Goal: Information Seeking & Learning: Compare options

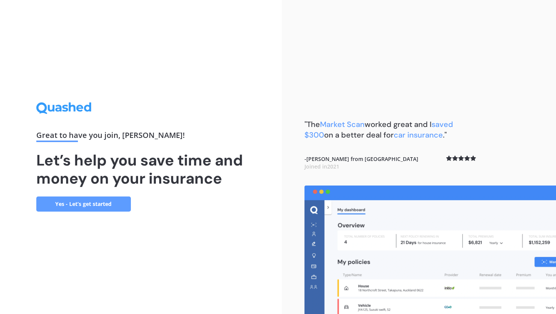
click at [97, 205] on link "Yes - Let’s get started" at bounding box center [83, 204] width 95 height 15
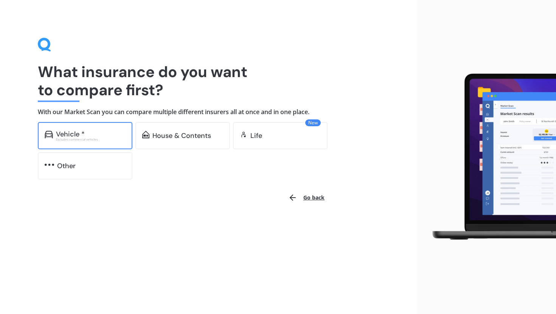
click at [83, 133] on div "Vehicle *" at bounding box center [70, 134] width 29 height 8
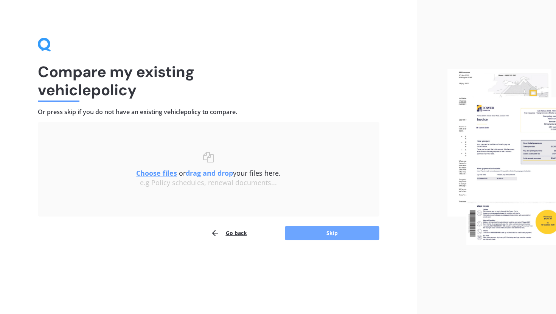
click at [306, 227] on button "Skip" at bounding box center [332, 233] width 95 height 14
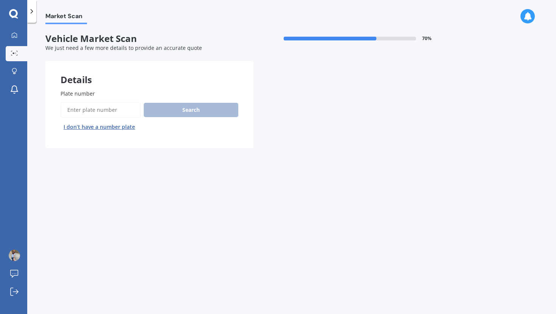
click at [84, 109] on input "Plate number" at bounding box center [101, 110] width 80 height 16
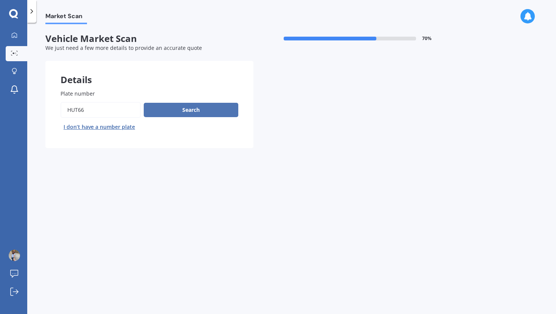
type input "HUT66"
click at [193, 115] on button "Search" at bounding box center [191, 110] width 95 height 14
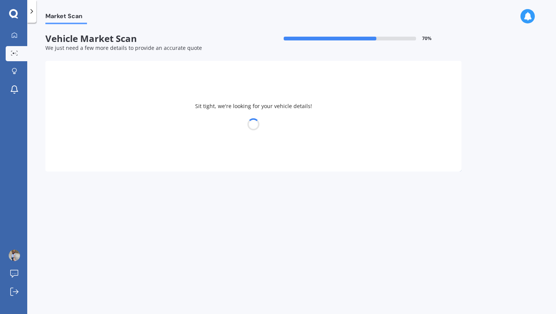
select select "SUZUKI"
select select "SWIFT"
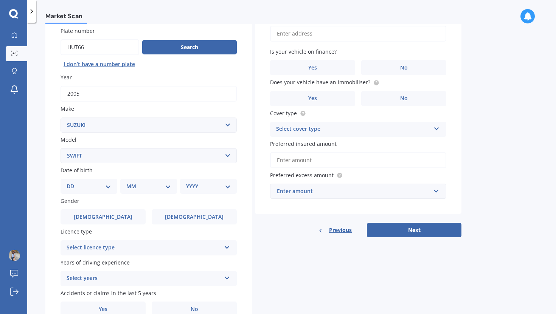
scroll to position [63, 0]
click at [89, 185] on select "DD 01 02 03 04 05 06 07 08 09 10 11 12 13 14 15 16 17 18 19 20 21 22 23 24 25 2…" at bounding box center [89, 186] width 45 height 8
select select "24"
click at [73, 183] on select "DD 01 02 03 04 05 06 07 08 09 10 11 12 13 14 15 16 17 18 19 20 21 22 23 24 25 2…" at bounding box center [89, 186] width 45 height 8
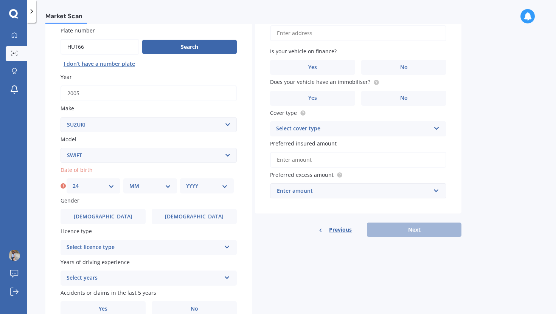
click at [135, 192] on div "MM 01 02 03 04 05 06 07 08 09 10 11 12" at bounding box center [150, 186] width 54 height 15
click at [151, 182] on div "MM 01 02 03 04 05 06 07 08 09 10 11 12" at bounding box center [150, 186] width 54 height 15
click at [149, 190] on select "MM 01 02 03 04 05 06 07 08 09 10 11 12" at bounding box center [150, 186] width 42 height 8
select select "12"
click at [129, 183] on select "MM 01 02 03 04 05 06 07 08 09 10 11 12" at bounding box center [150, 186] width 42 height 8
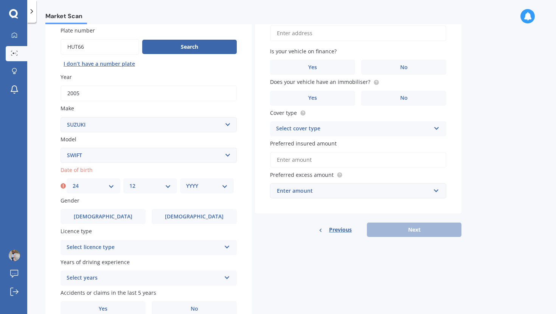
click at [216, 192] on div "YYYY 2025 2024 2023 2022 2021 2020 2019 2018 2017 2016 2015 2014 2013 2012 2011…" at bounding box center [207, 186] width 54 height 15
click at [207, 189] on select "YYYY 2025 2024 2023 2022 2021 2020 2019 2018 2017 2016 2015 2014 2013 2012 2011…" at bounding box center [207, 186] width 42 height 8
select select "1997"
click at [186, 183] on select "YYYY 2025 2024 2023 2022 2021 2020 2019 2018 2017 2016 2015 2014 2013 2012 2011…" at bounding box center [207, 186] width 42 height 8
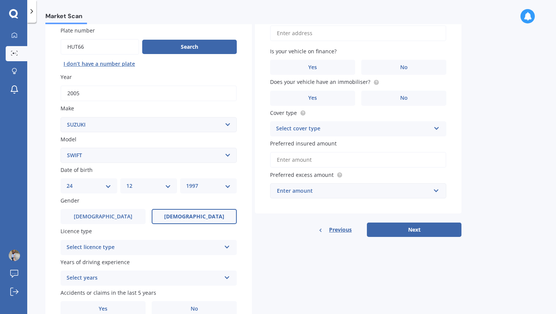
click at [195, 224] on label "[DEMOGRAPHIC_DATA]" at bounding box center [194, 216] width 85 height 15
click at [0, 0] on input "[DEMOGRAPHIC_DATA]" at bounding box center [0, 0] width 0 height 0
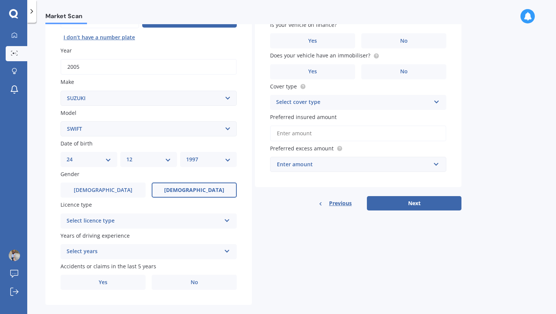
scroll to position [99, 0]
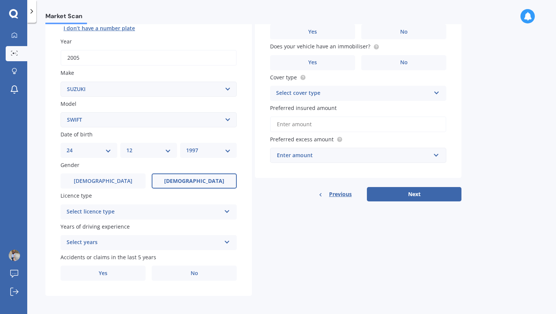
click at [185, 214] on div "Select licence type" at bounding box center [144, 212] width 154 height 9
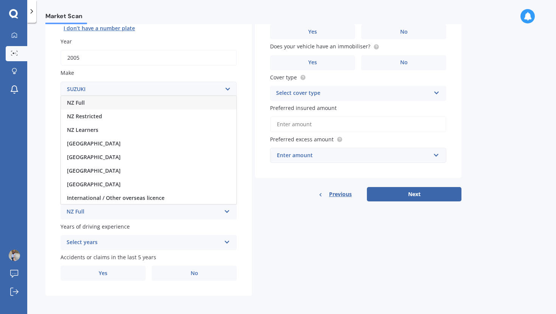
click at [122, 106] on div "NZ Full" at bounding box center [149, 103] width 176 height 14
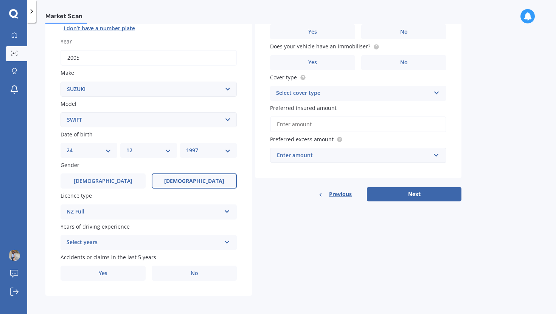
click at [101, 247] on div "Select years" at bounding box center [144, 242] width 154 height 9
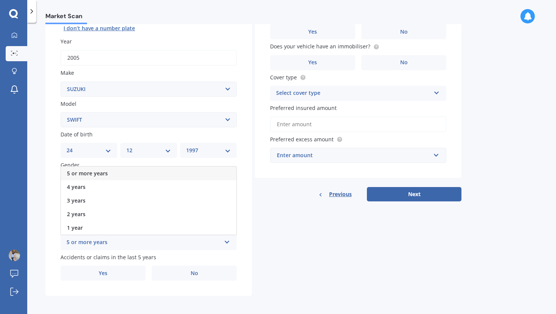
click at [100, 174] on span "5 or more years" at bounding box center [87, 173] width 41 height 7
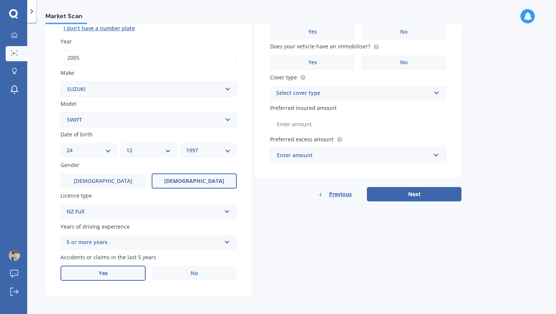
click at [115, 274] on label "Yes" at bounding box center [103, 273] width 85 height 15
click at [0, 0] on input "Yes" at bounding box center [0, 0] width 0 height 0
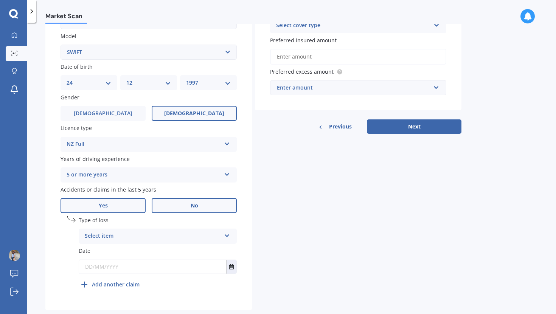
scroll to position [171, 0]
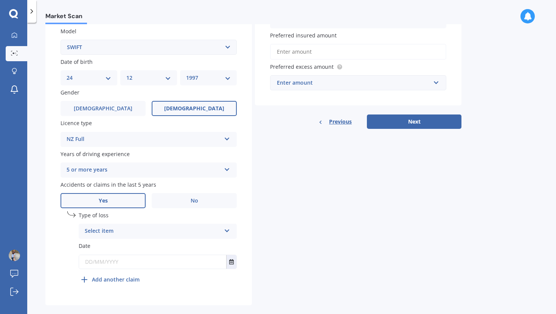
click at [190, 235] on div "Select item" at bounding box center [153, 231] width 136 height 9
click at [98, 250] on span "At fault accident" at bounding box center [106, 245] width 43 height 7
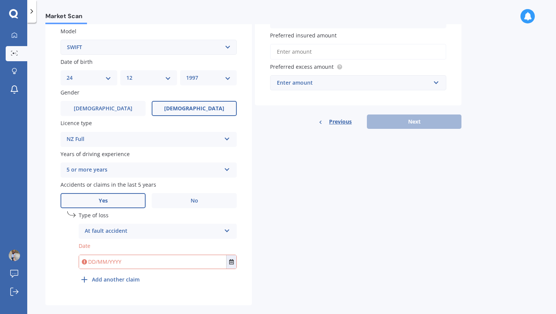
click at [104, 263] on input "text" at bounding box center [152, 262] width 147 height 14
click at [231, 264] on icon "Select date" at bounding box center [231, 261] width 5 height 5
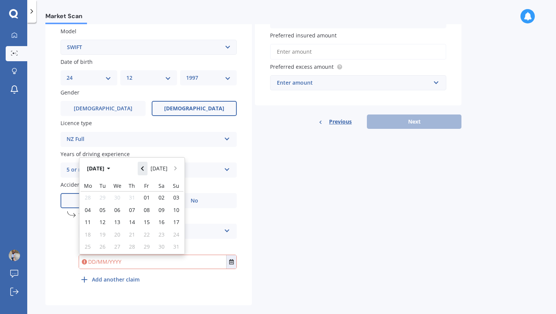
click at [143, 170] on icon "Navigate back" at bounding box center [142, 168] width 3 height 5
click at [103, 168] on button "[DATE]" at bounding box center [100, 169] width 33 height 14
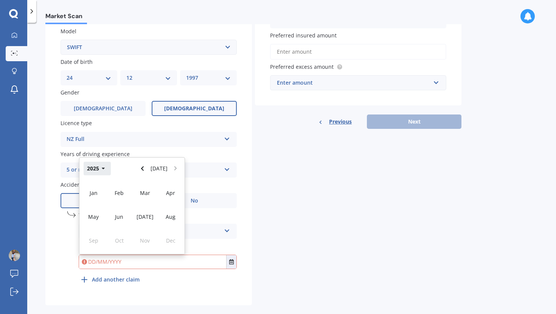
click at [92, 174] on button "2025" at bounding box center [97, 169] width 27 height 14
click at [118, 215] on div "2024" at bounding box center [119, 217] width 26 height 24
click at [126, 218] on div "Jun" at bounding box center [119, 217] width 26 height 24
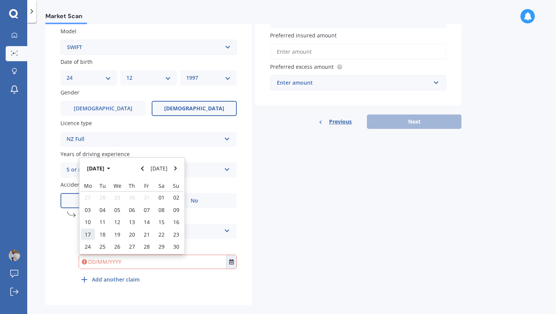
click at [84, 232] on div "17" at bounding box center [88, 234] width 15 height 12
type input "[DATE]"
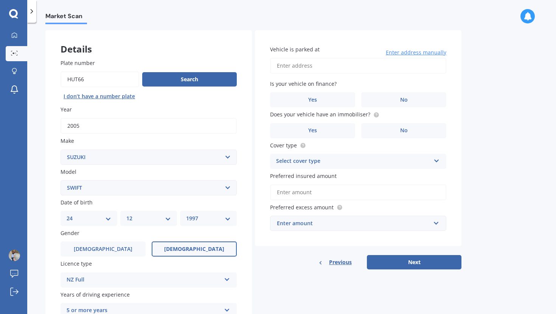
scroll to position [0, 0]
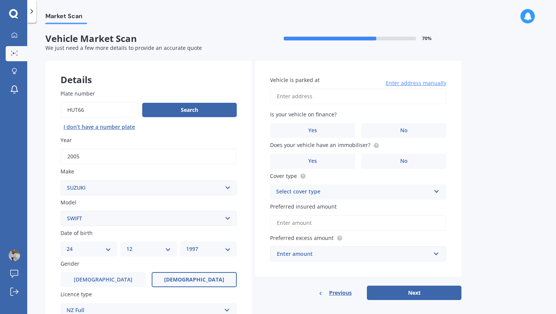
click at [339, 103] on input "Vehicle is parked at" at bounding box center [358, 97] width 176 height 16
type input "[STREET_ADDRESS]"
click at [393, 133] on label "No" at bounding box center [403, 130] width 85 height 15
click at [0, 0] on input "No" at bounding box center [0, 0] width 0 height 0
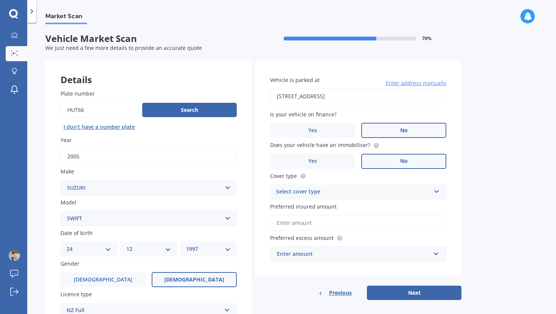
click at [377, 162] on label "No" at bounding box center [403, 161] width 85 height 15
click at [0, 0] on input "No" at bounding box center [0, 0] width 0 height 0
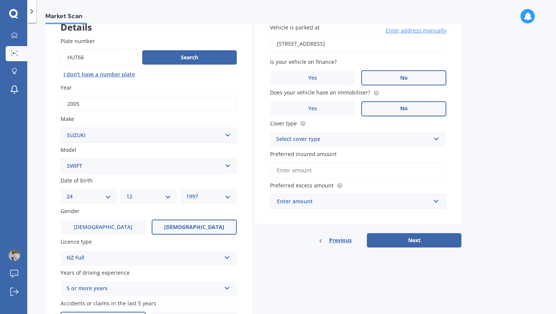
scroll to position [53, 0]
click at [332, 137] on div "Select cover type" at bounding box center [353, 139] width 154 height 9
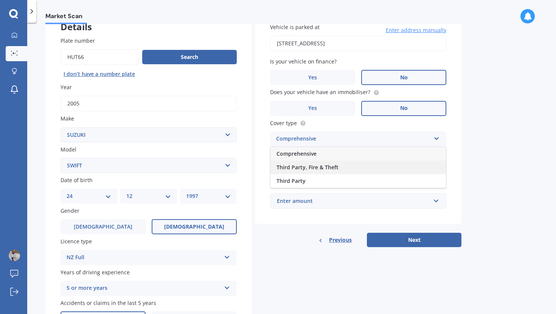
click at [328, 172] on div "Third Party, Fire & Theft" at bounding box center [358, 168] width 176 height 14
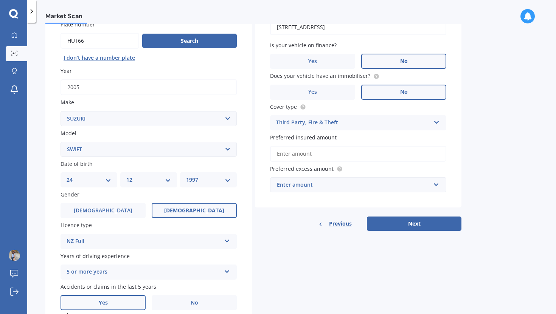
scroll to position [70, 0]
click at [319, 155] on input "Preferred insured amount" at bounding box center [358, 154] width 176 height 16
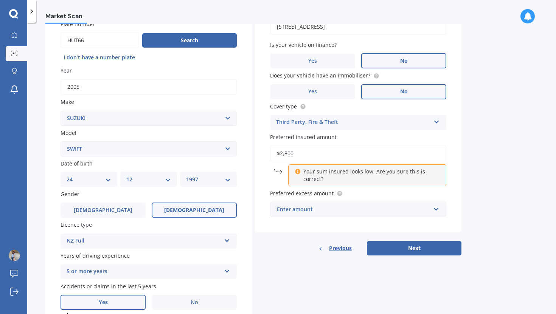
type input "$2,800"
click at [489, 160] on div "Market Scan Vehicle Market Scan 70 % We just need a few more details to provide…" at bounding box center [291, 170] width 529 height 292
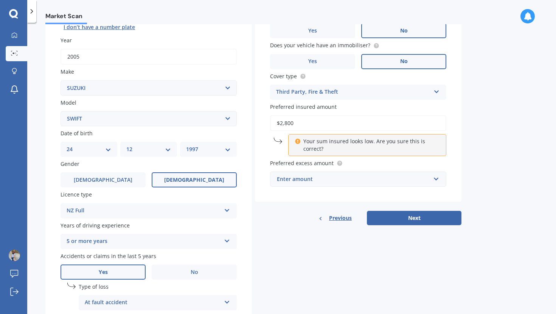
scroll to position [103, 0]
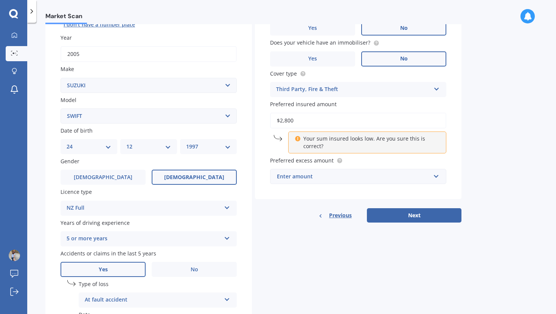
click at [320, 174] on div "Enter amount" at bounding box center [354, 176] width 154 height 8
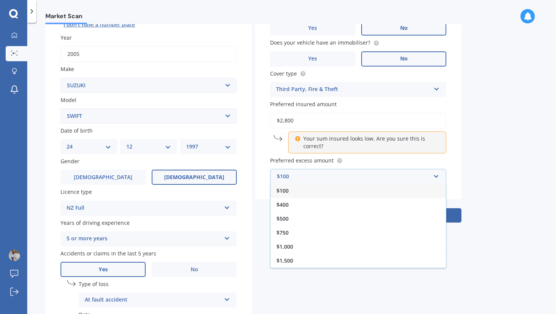
click at [287, 194] on span "$100" at bounding box center [283, 190] width 12 height 7
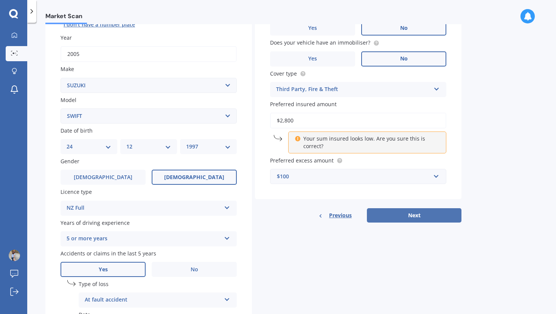
click at [393, 221] on button "Next" at bounding box center [414, 215] width 95 height 14
select select "24"
select select "12"
select select "1997"
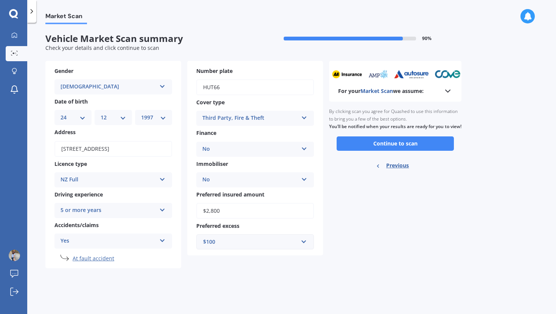
scroll to position [0, 0]
click at [376, 151] on button "Continue to scan" at bounding box center [395, 144] width 117 height 14
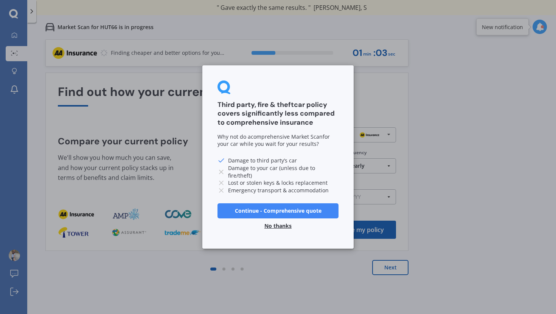
click at [280, 225] on button "No thanks" at bounding box center [278, 226] width 36 height 15
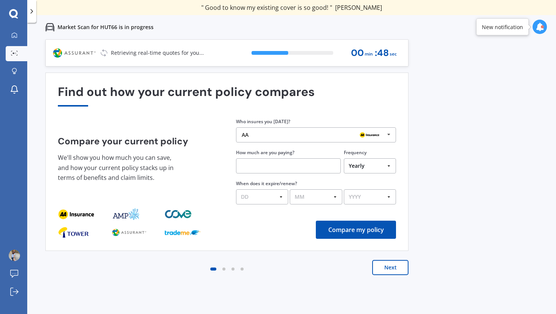
click at [294, 130] on div "AA AA Tower AMI State AMP ANZ ASB BNZ Trade Me Insurance Westpac Other" at bounding box center [316, 134] width 160 height 15
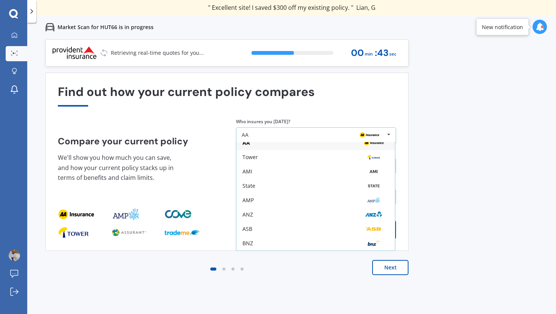
scroll to position [2, 0]
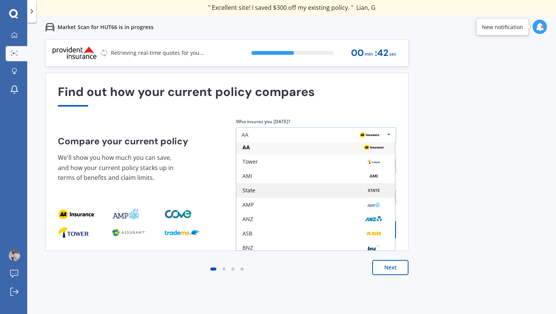
click at [257, 189] on div "State" at bounding box center [315, 191] width 146 height 6
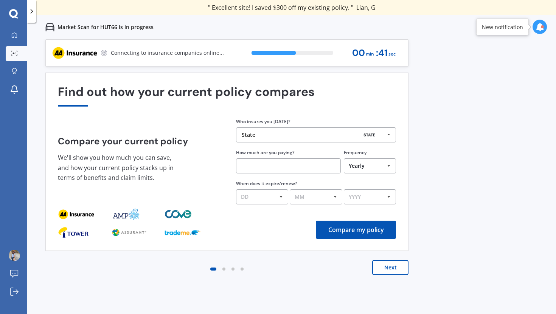
click at [265, 169] on input "text" at bounding box center [288, 165] width 105 height 15
click at [377, 168] on select "Yearly Six-Monthly Quarterly Monthly Fortnightly Weekly One-Off" at bounding box center [370, 165] width 52 height 15
select select "Monthly"
click at [344, 159] on select "Yearly Six-Monthly Quarterly Monthly Fortnightly Weekly One-Off" at bounding box center [370, 165] width 52 height 15
click at [283, 161] on input "text" at bounding box center [288, 165] width 105 height 15
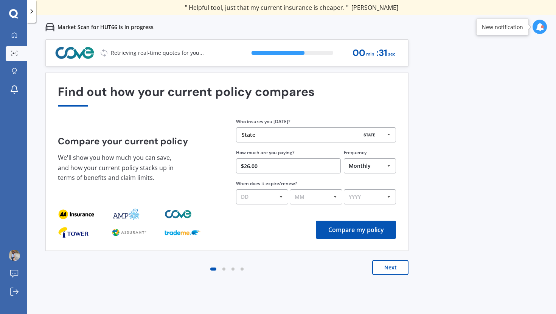
type input "$26.00"
click at [272, 198] on select "DD 01 02 03 04 05 06 07 08 09 10 11 12 13 14 15 16 17 18 19 20 21 22 23 24 25 2…" at bounding box center [262, 197] width 52 height 15
select select "04"
click at [236, 190] on select "DD 01 02 03 04 05 06 07 08 09 10 11 12 13 14 15 16 17 18 19 20 21 22 23 24 25 2…" at bounding box center [262, 197] width 52 height 15
click at [318, 195] on select "MM 01 02 03 04 05 06 07 08 09 10 11 12" at bounding box center [316, 197] width 52 height 15
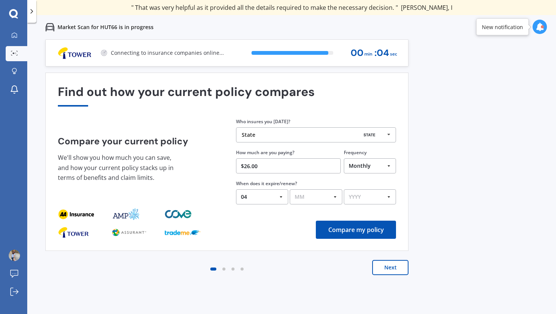
select select "09"
click at [290, 190] on select "MM 01 02 03 04 05 06 07 08 09 10 11 12" at bounding box center [316, 197] width 52 height 15
click at [360, 201] on select "YYYY 2026 2025 2024" at bounding box center [370, 197] width 52 height 15
select select "2025"
click at [344, 190] on select "YYYY 2026 2025 2024" at bounding box center [370, 197] width 52 height 15
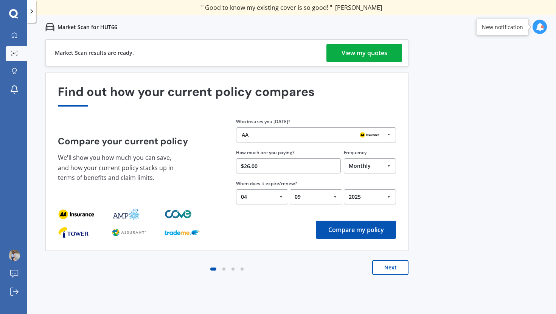
click at [277, 160] on input "$26.00" at bounding box center [288, 165] width 105 height 15
click at [276, 167] on input "$26.00" at bounding box center [288, 165] width 105 height 15
type input "$18.84"
click at [360, 233] on button "Compare my policy" at bounding box center [356, 230] width 80 height 18
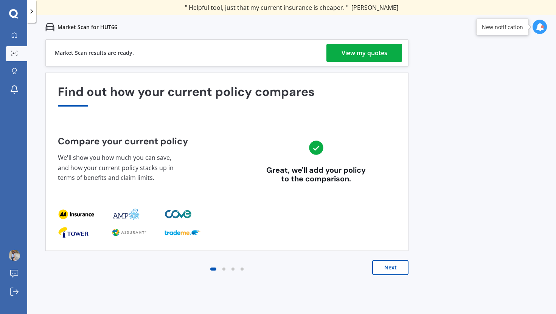
click at [388, 267] on button "Next" at bounding box center [390, 267] width 36 height 15
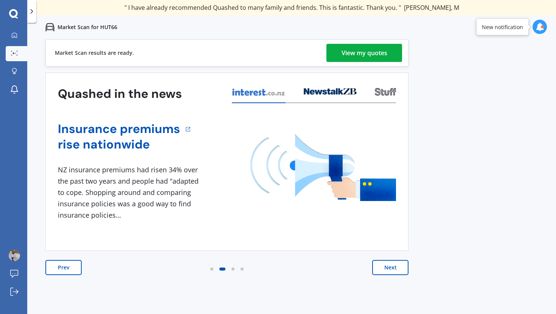
click at [388, 267] on button "Next" at bounding box center [390, 267] width 36 height 15
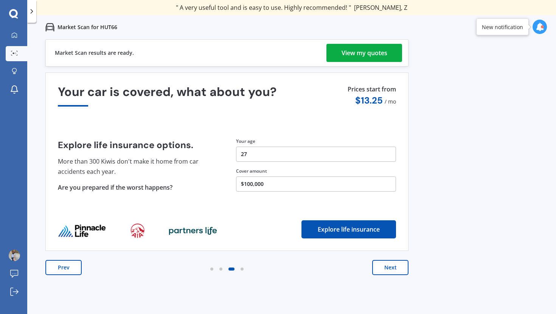
click at [388, 267] on button "Next" at bounding box center [390, 267] width 36 height 15
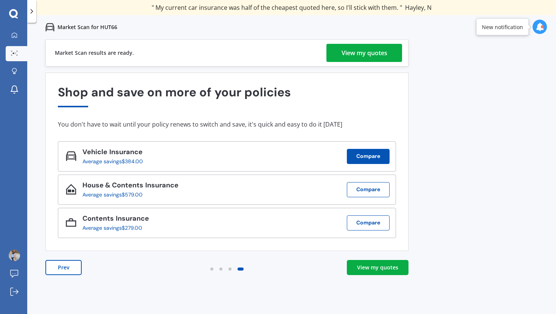
click at [377, 154] on button "Compare" at bounding box center [368, 156] width 43 height 15
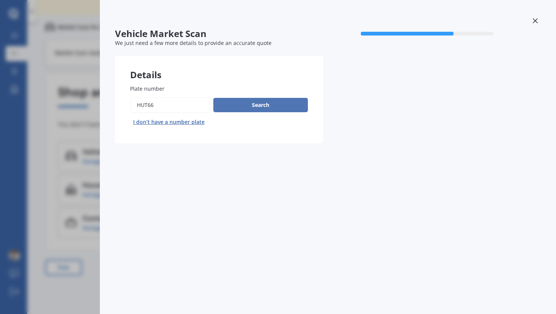
click at [266, 107] on button "Search" at bounding box center [260, 105] width 95 height 14
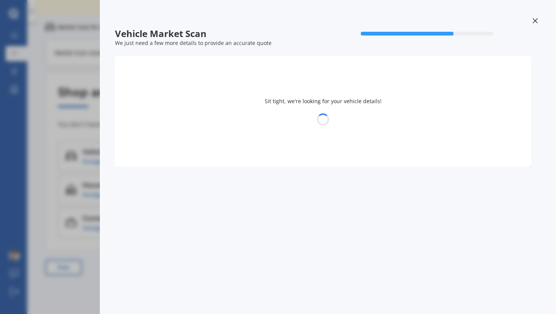
select select "SUZUKI"
select select "SWIFT"
select select "24"
select select "12"
select select "1997"
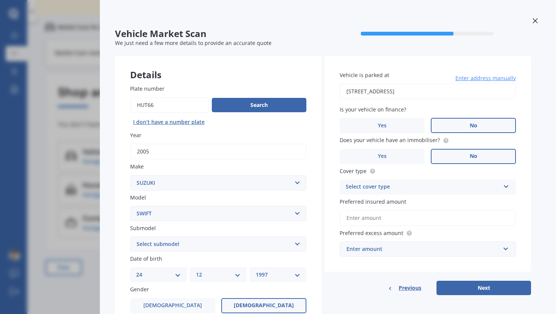
click at [533, 23] on icon at bounding box center [535, 20] width 5 height 5
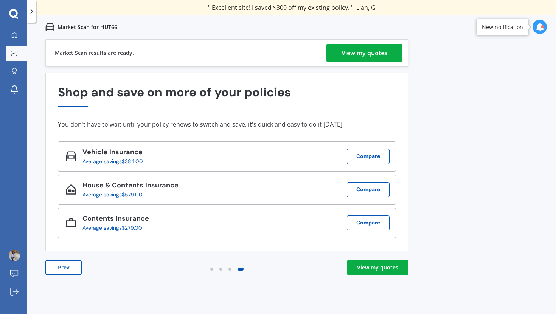
click at [348, 58] on div "View my quotes" at bounding box center [365, 53] width 46 height 18
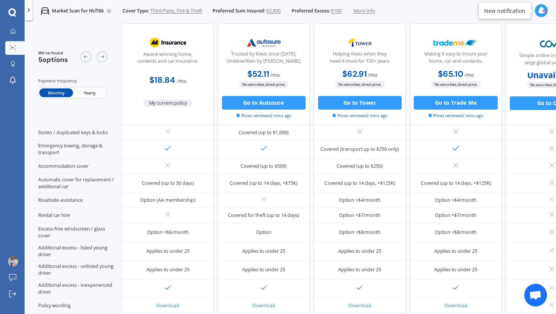
scroll to position [185, 0]
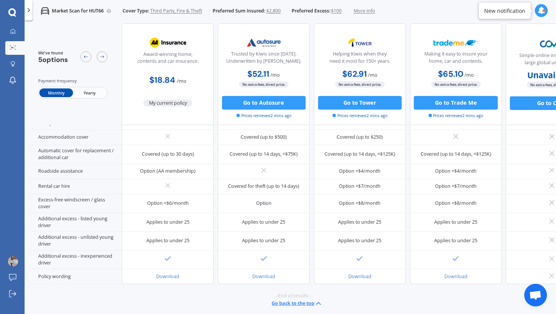
click at [90, 91] on span "Yearly" at bounding box center [89, 93] width 33 height 9
